Goal: Task Accomplishment & Management: Manage account settings

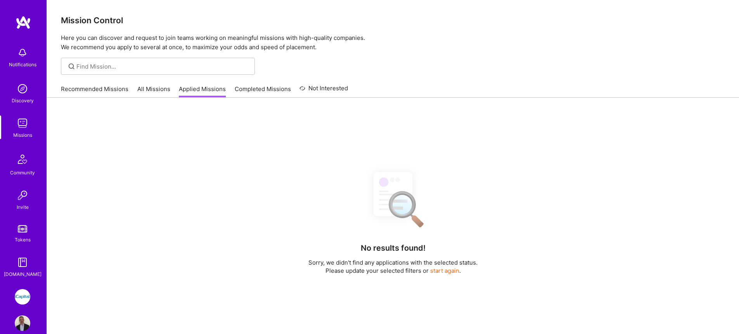
click at [26, 289] on img at bounding box center [23, 297] width 16 height 16
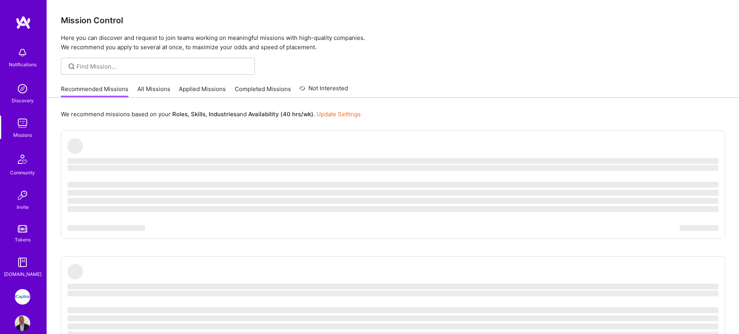
click at [146, 88] on link "All Missions" at bounding box center [153, 91] width 33 height 13
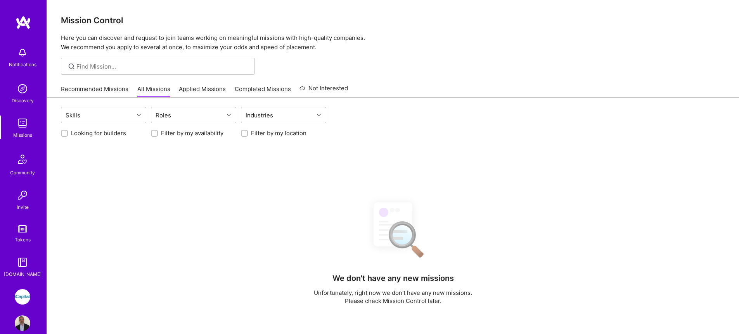
click at [193, 87] on link "Applied Missions" at bounding box center [202, 91] width 47 height 13
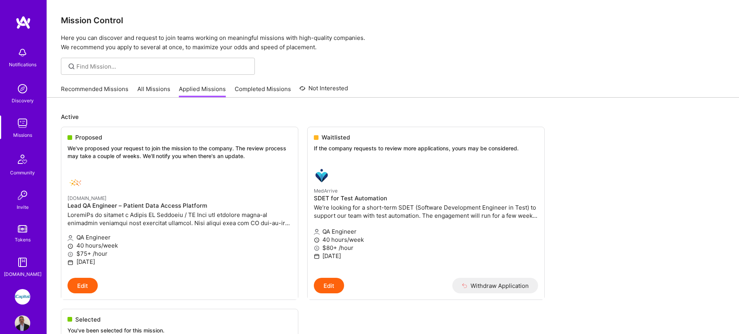
click at [144, 89] on link "All Missions" at bounding box center [153, 91] width 33 height 13
